Goal: Information Seeking & Learning: Check status

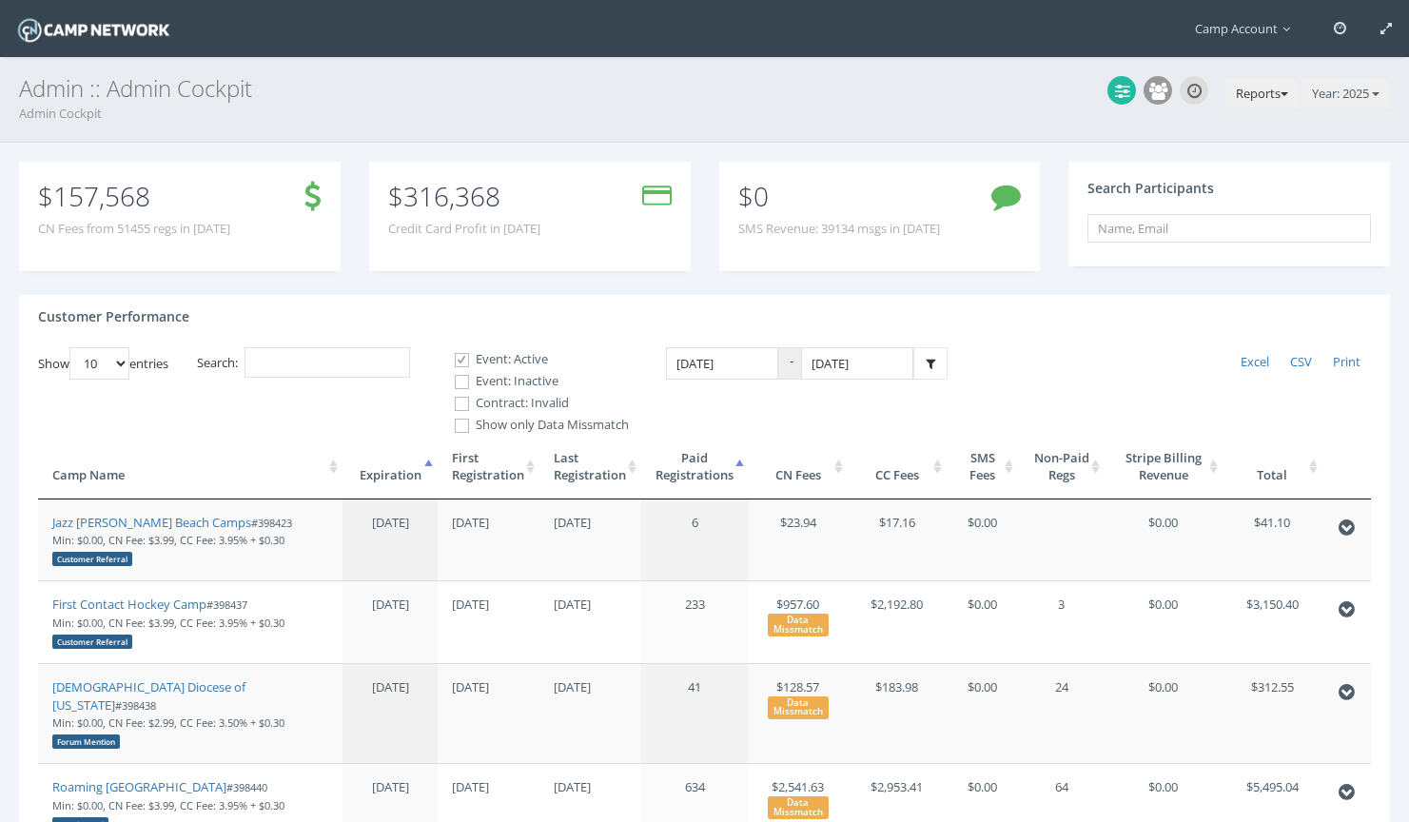
click at [1256, 88] on button "Reports" at bounding box center [1261, 94] width 73 height 30
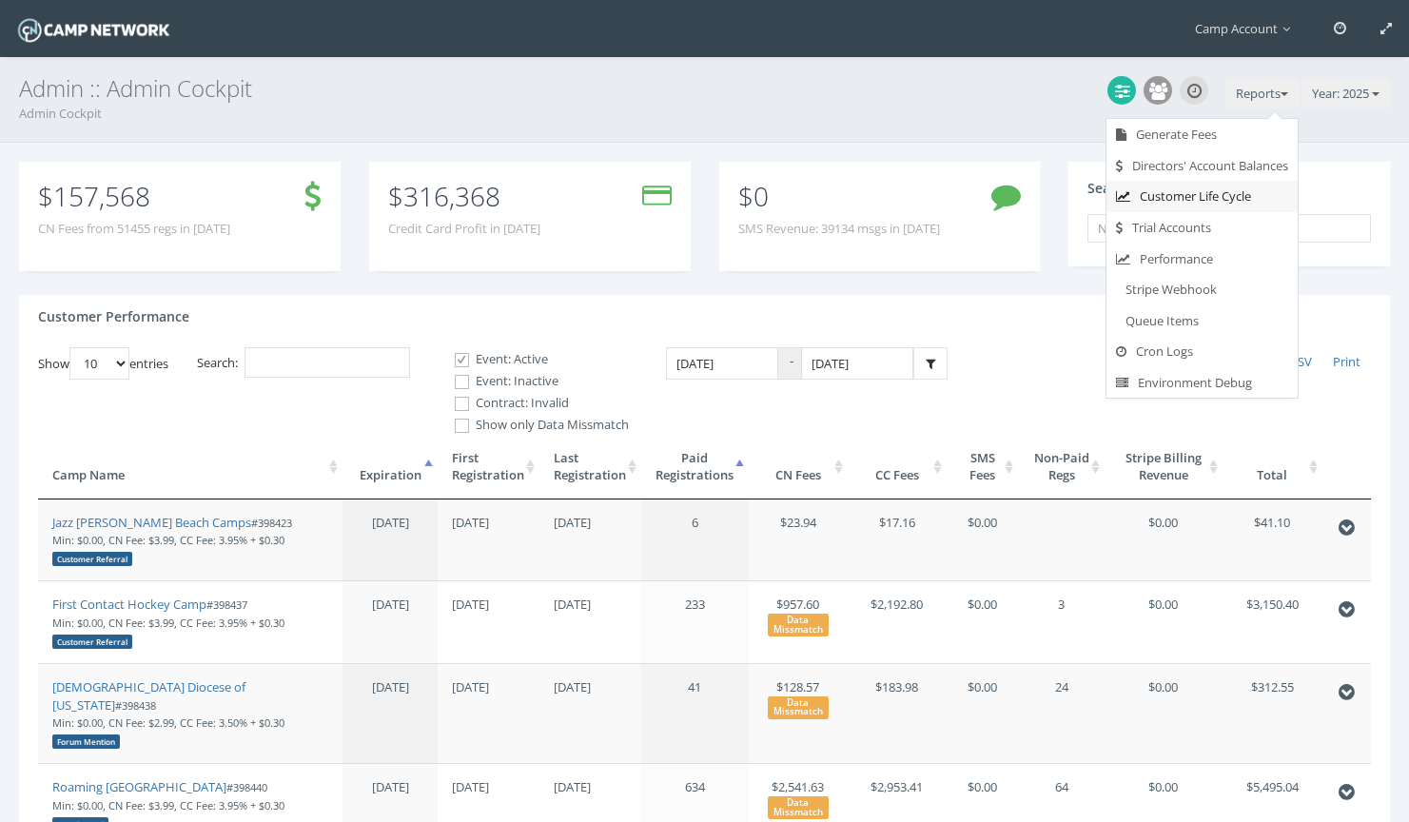
click at [1223, 196] on link "Customer Life Cycle" at bounding box center [1201, 196] width 191 height 31
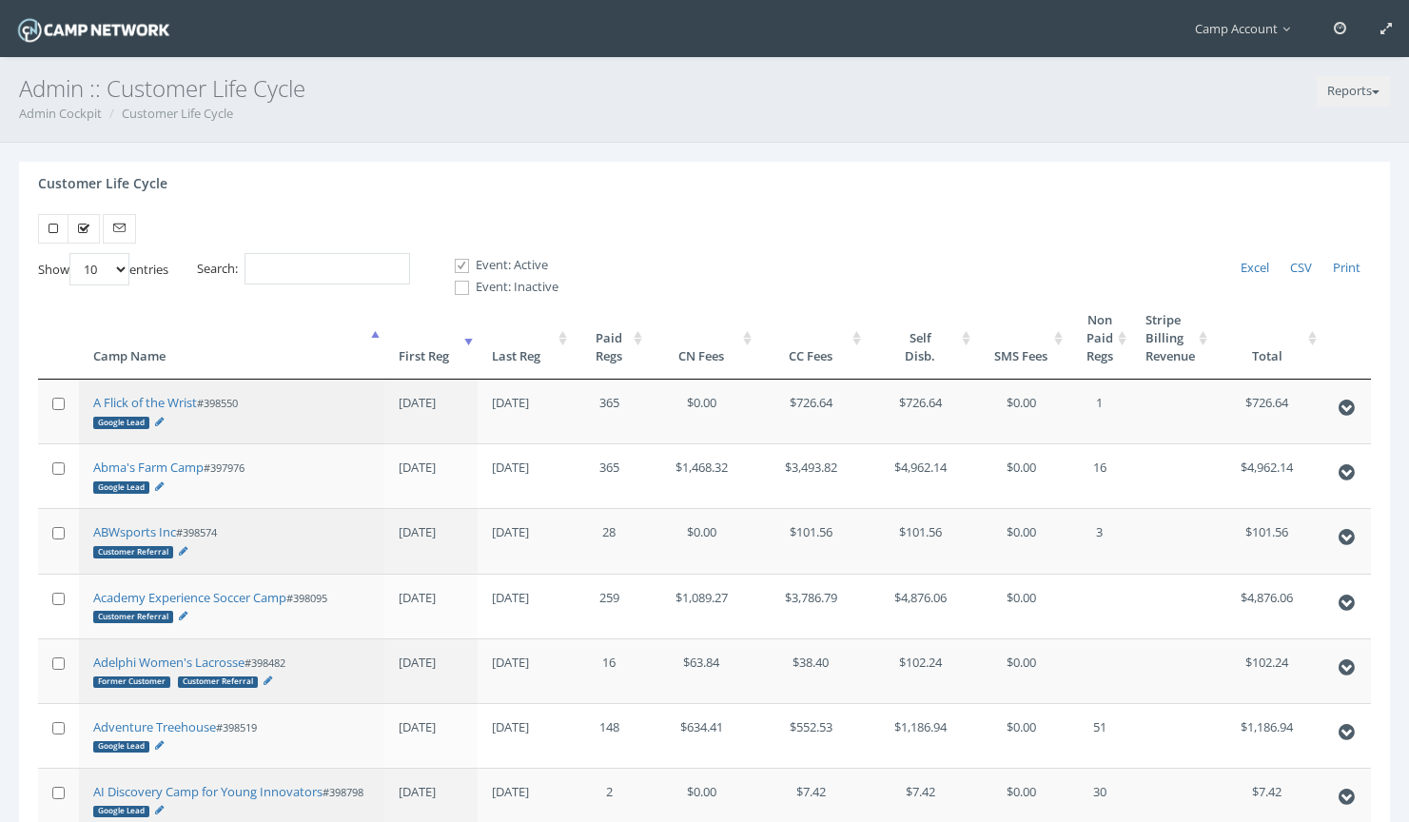
click at [459, 346] on th "First Reg" at bounding box center [430, 338] width 93 height 83
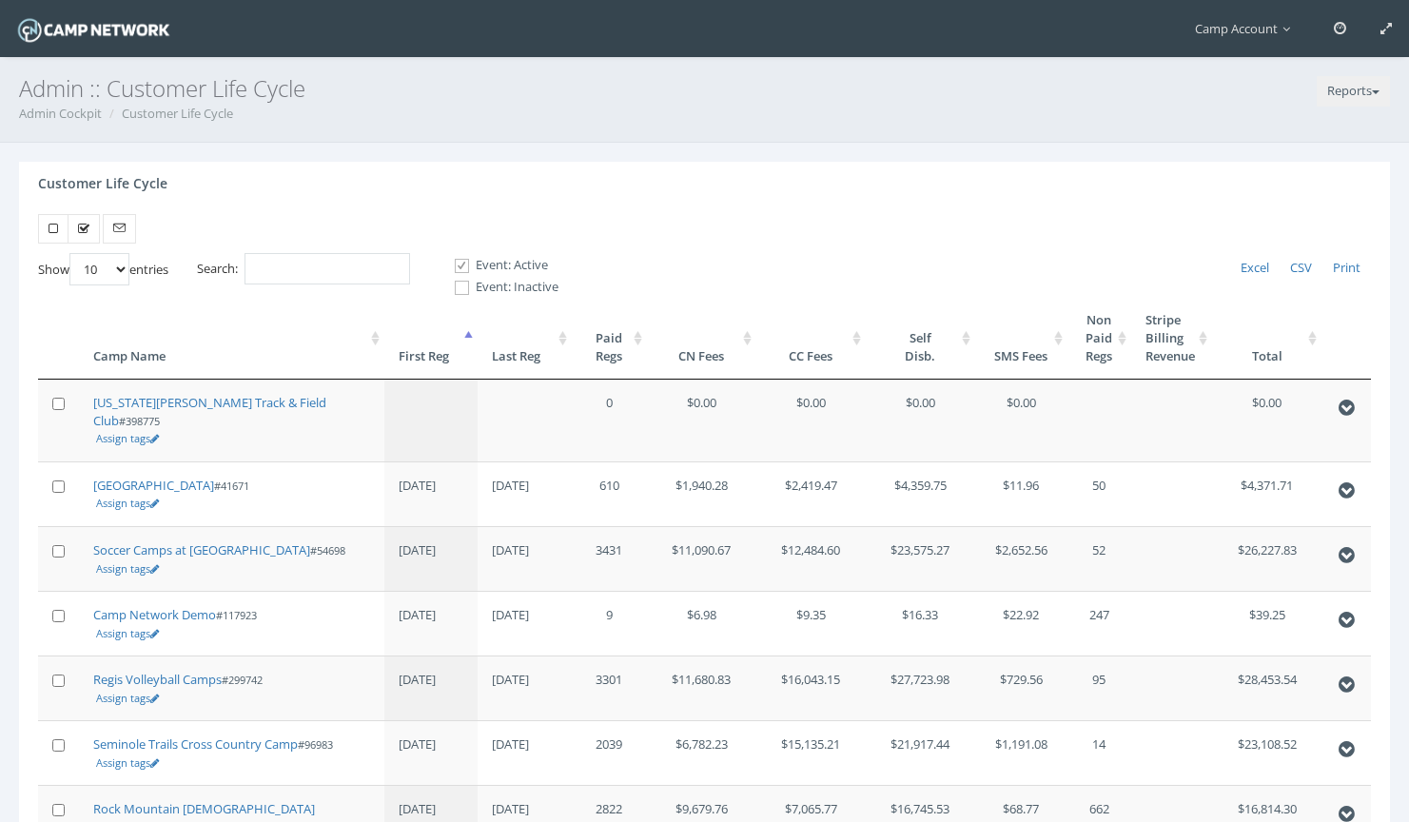
click at [459, 346] on th "First Reg" at bounding box center [431, 338] width 94 height 83
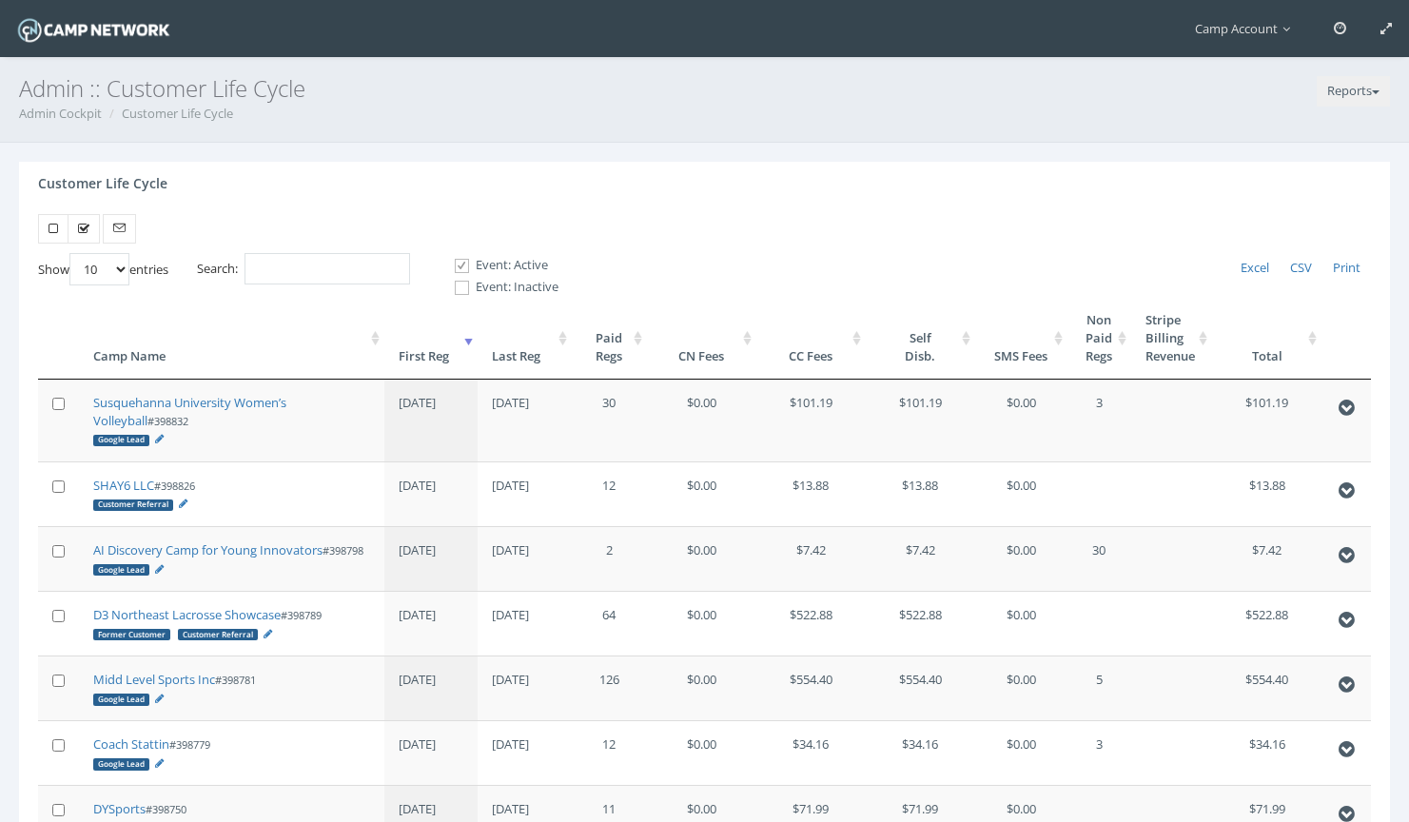
click at [102, 264] on select "10 25 50 100" at bounding box center [99, 269] width 60 height 32
select select "100"
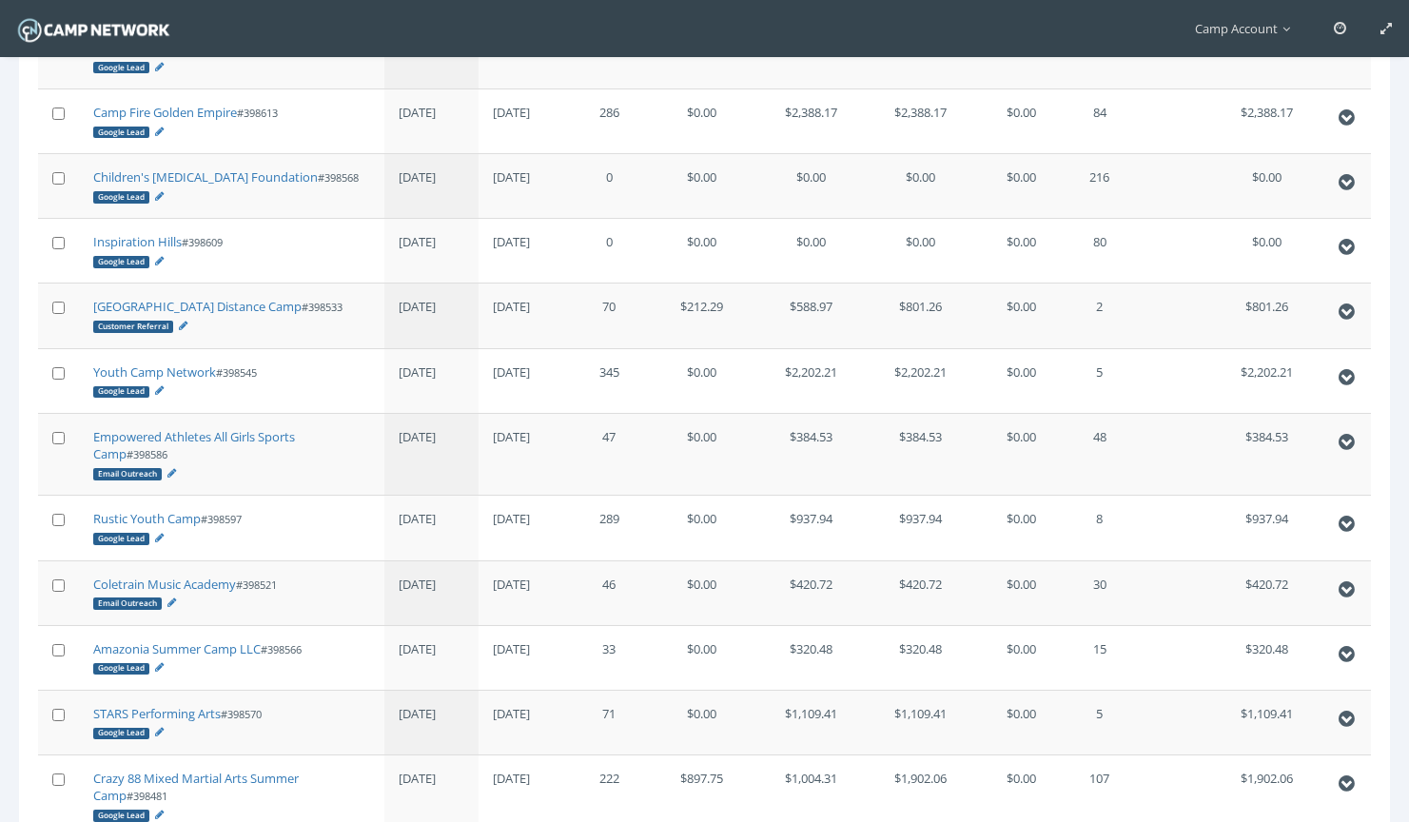
scroll to position [3194, 0]
